Goal: Information Seeking & Learning: Learn about a topic

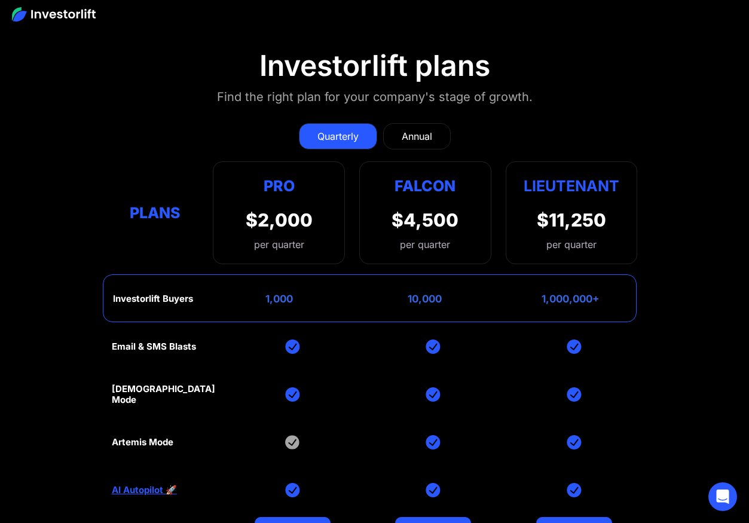
scroll to position [5281, 0]
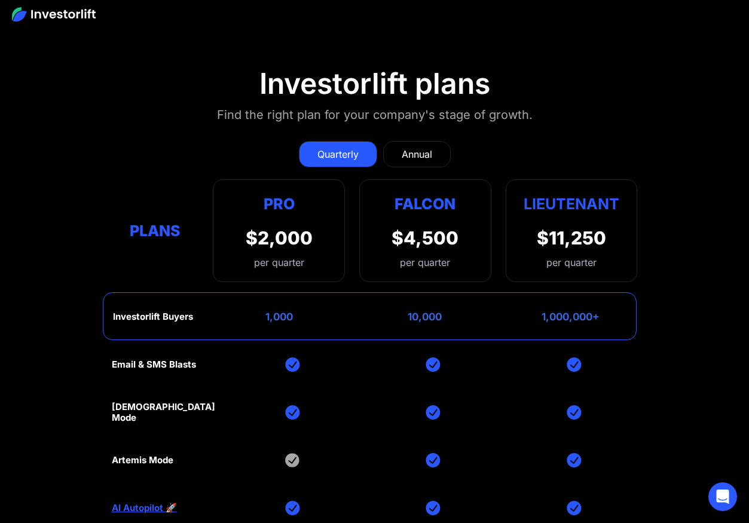
click at [148, 503] on link "AI Autopilot 🚀" at bounding box center [144, 508] width 65 height 11
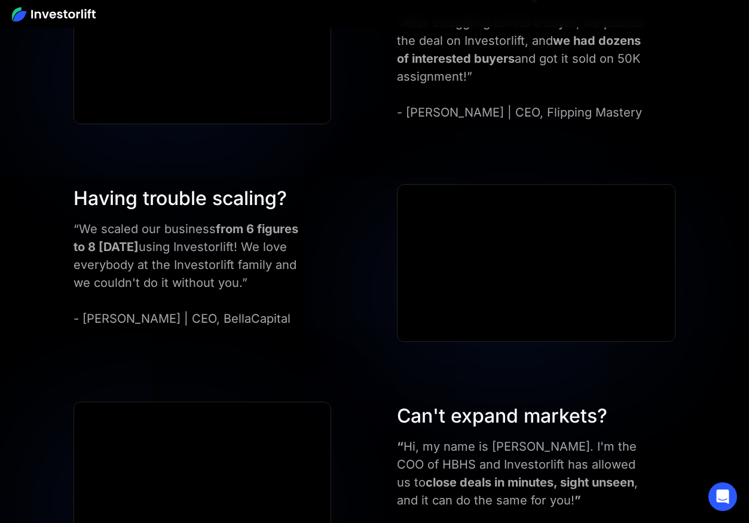
scroll to position [3771, 0]
